Goal: Find contact information: Find contact information

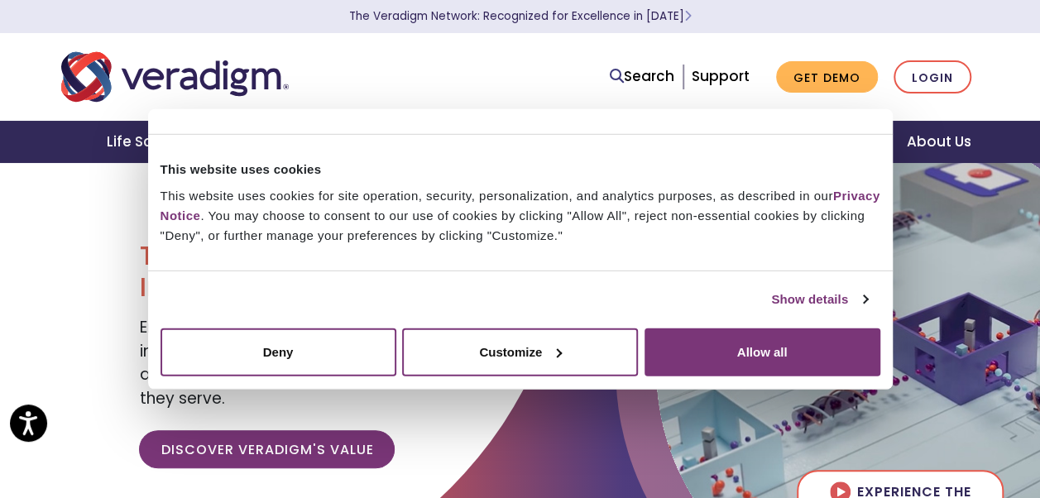
click at [996, 88] on nav "Search Support Get Demo Login" at bounding box center [520, 77] width 1040 height 88
click at [141, 202] on div "Transforming Health, Insightfully® Empowering our clients with trusted data, in…" at bounding box center [323, 360] width 393 height 397
click at [235, 126] on div at bounding box center [520, 122] width 745 height 26
click at [314, 91] on div at bounding box center [245, 77] width 393 height 55
click at [315, 91] on div at bounding box center [245, 77] width 393 height 55
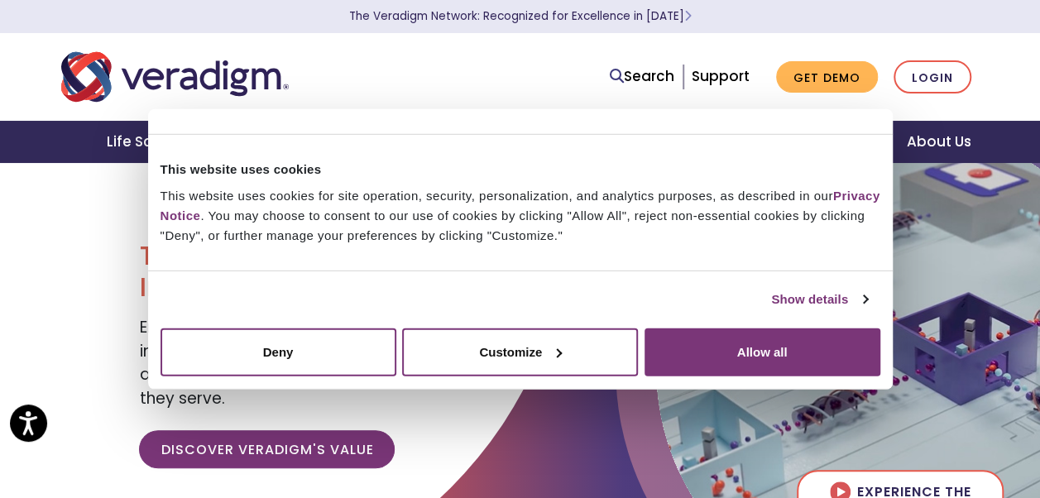
click at [322, 85] on div at bounding box center [245, 77] width 393 height 55
click at [748, 85] on link "Support" at bounding box center [721, 76] width 58 height 20
